Goal: Navigation & Orientation: Find specific page/section

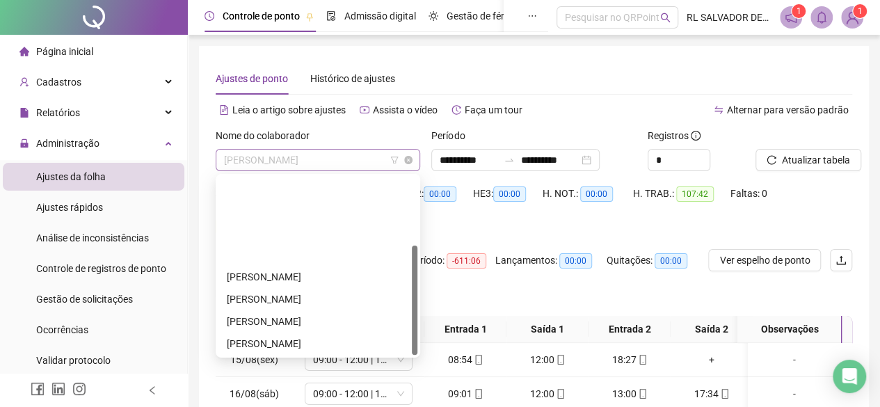
click at [387, 159] on span "[PERSON_NAME]" at bounding box center [318, 160] width 188 height 21
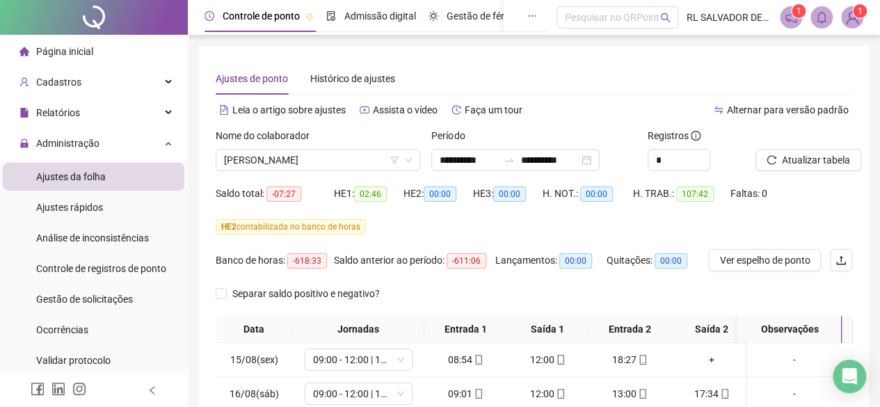
click at [90, 51] on span "Página inicial" at bounding box center [64, 51] width 57 height 11
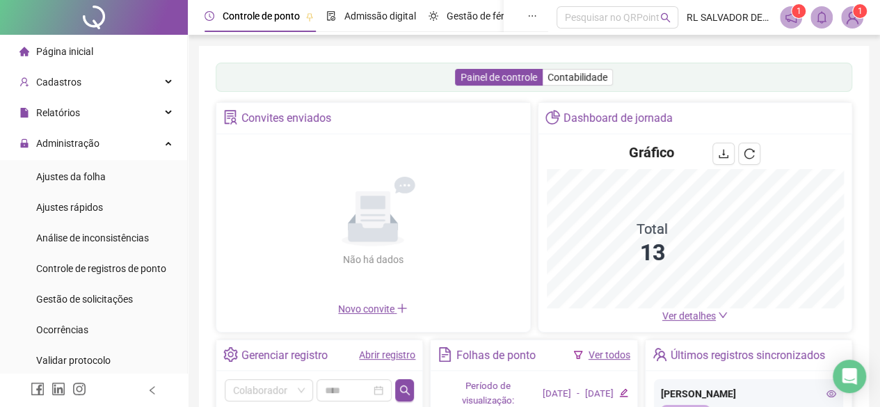
click at [691, 318] on span "Ver detalhes" at bounding box center [689, 315] width 54 height 11
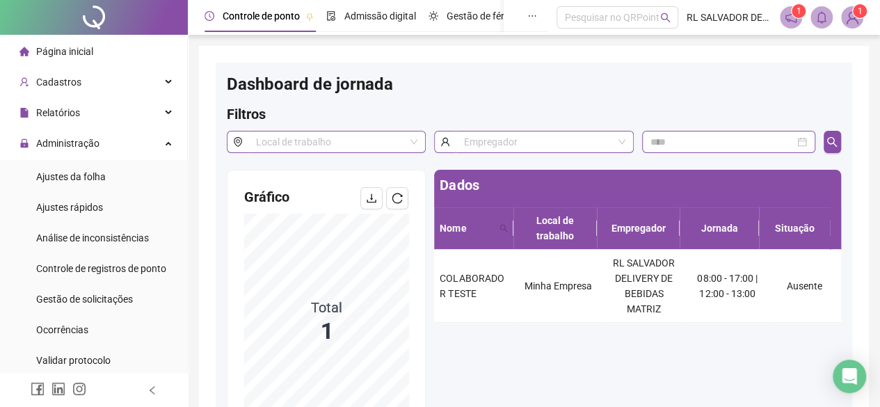
click at [65, 59] on div "Página inicial" at bounding box center [56, 52] width 74 height 28
